Goal: Information Seeking & Learning: Learn about a topic

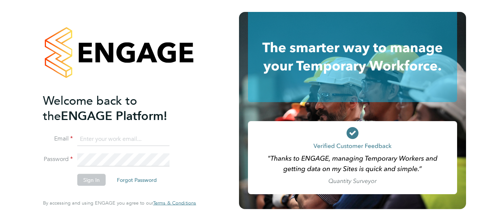
type input "anna@falcongreen.co.uk"
click at [90, 181] on button "Sign In" at bounding box center [91, 180] width 28 height 12
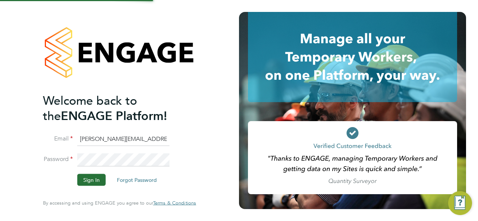
click at [153, 140] on input "[PERSON_NAME][EMAIL_ADDRESS][PERSON_NAME][DOMAIN_NAME]" at bounding box center [123, 139] width 92 height 13
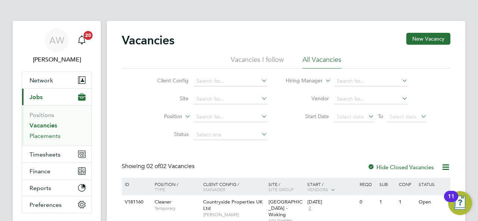
click at [49, 139] on link "Placements" at bounding box center [44, 136] width 31 height 7
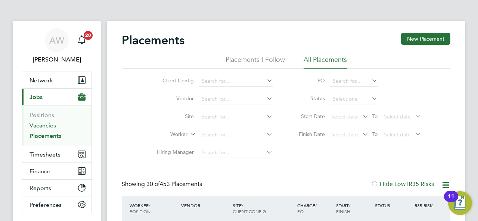
click at [50, 122] on link "Vacancies" at bounding box center [42, 125] width 27 height 7
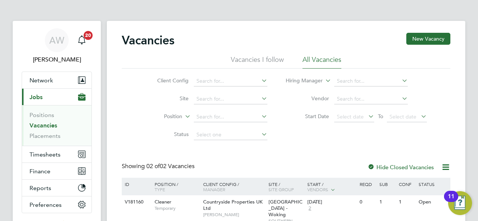
click at [260, 99] on icon at bounding box center [260, 98] width 0 height 10
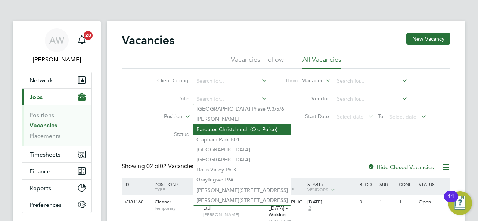
click at [247, 130] on li "Bargates Christchurch (Old Police)" at bounding box center [241, 130] width 97 height 10
type input "Bargates Christchurch (Old Police)"
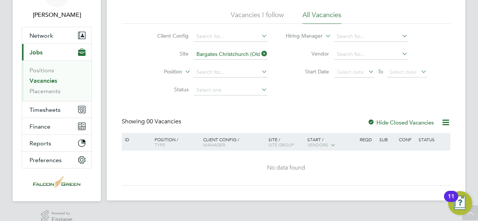
click at [260, 53] on icon at bounding box center [260, 54] width 0 height 10
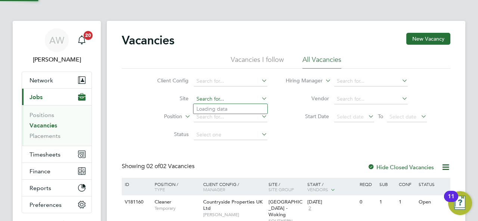
click at [214, 96] on input at bounding box center [231, 99] width 74 height 10
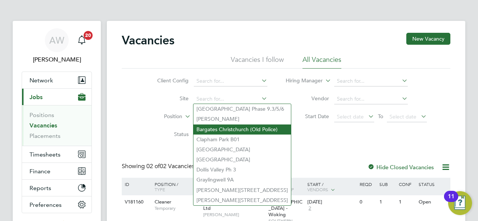
click at [213, 126] on li "Bargates Christchurch (Old Police)" at bounding box center [241, 130] width 97 height 10
type input "Bargates Christchurch (Old Police)"
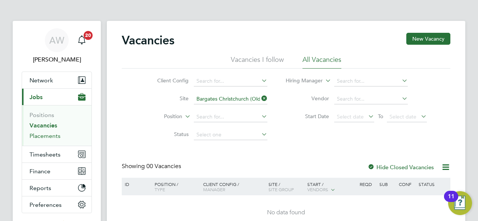
click at [52, 136] on link "Placements" at bounding box center [44, 136] width 31 height 7
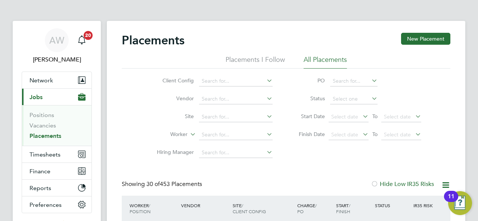
click at [265, 115] on icon at bounding box center [265, 116] width 0 height 10
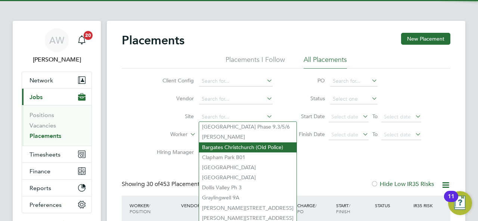
click at [234, 147] on li "Bargates Christchurch (Old Police)" at bounding box center [247, 148] width 97 height 10
type input "Bargates Christchurch (Old Police)"
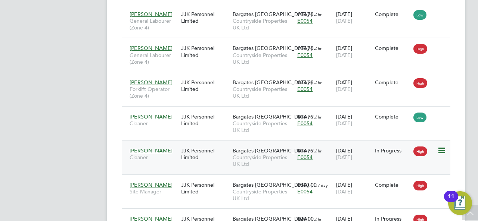
click at [159, 151] on span "Mariah Alexander" at bounding box center [151, 150] width 43 height 7
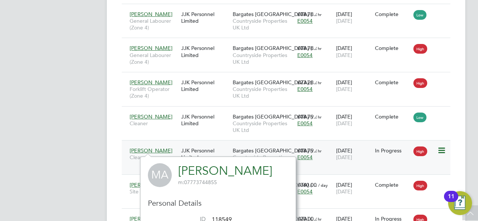
click at [346, 158] on span "29 Mar 2026" at bounding box center [344, 157] width 16 height 7
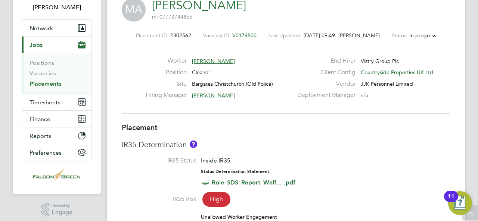
drag, startPoint x: 257, startPoint y: 35, endPoint x: 237, endPoint y: 36, distance: 19.4
click at [237, 36] on span "V0179500" at bounding box center [244, 35] width 24 height 7
